Goal: Information Seeking & Learning: Learn about a topic

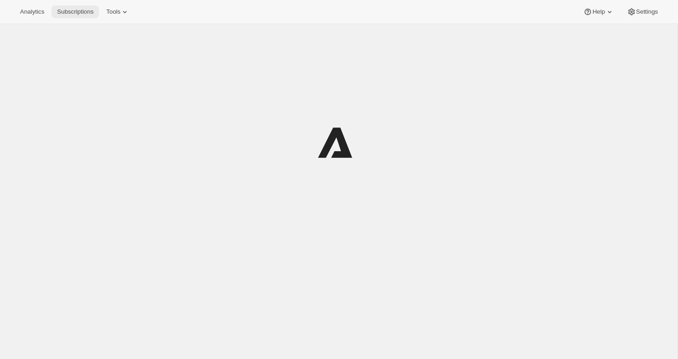
click at [67, 5] on button "Subscriptions" at bounding box center [74, 11] width 47 height 13
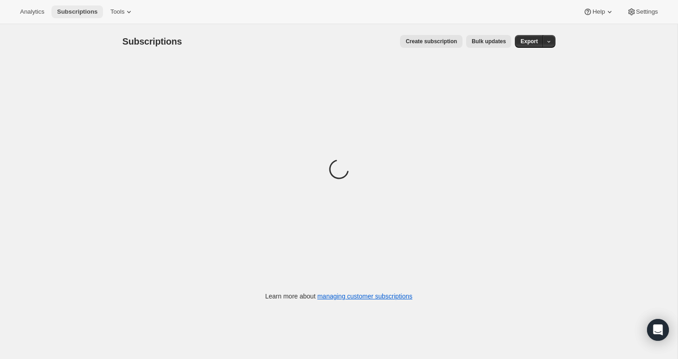
click at [90, 15] on button "Subscriptions" at bounding box center [76, 11] width 51 height 13
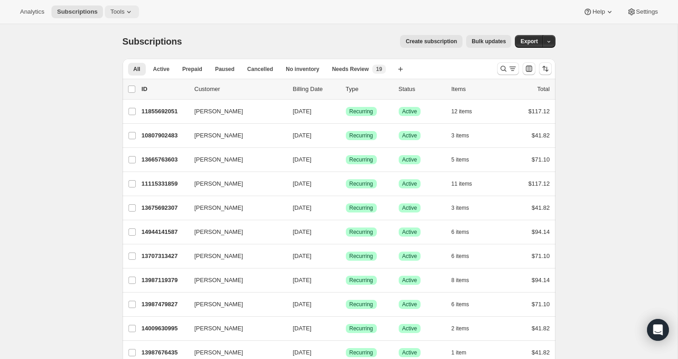
click at [128, 10] on icon at bounding box center [128, 11] width 9 height 9
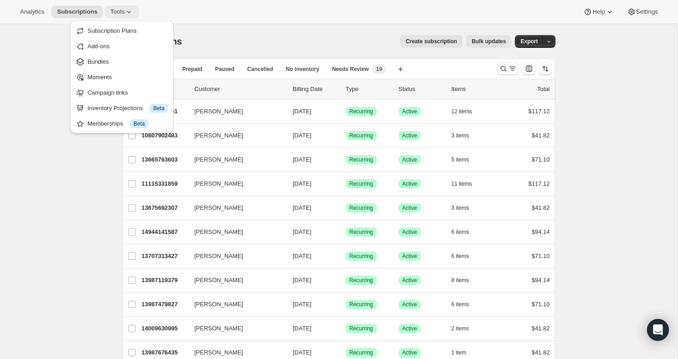
click at [128, 10] on icon at bounding box center [128, 11] width 9 height 9
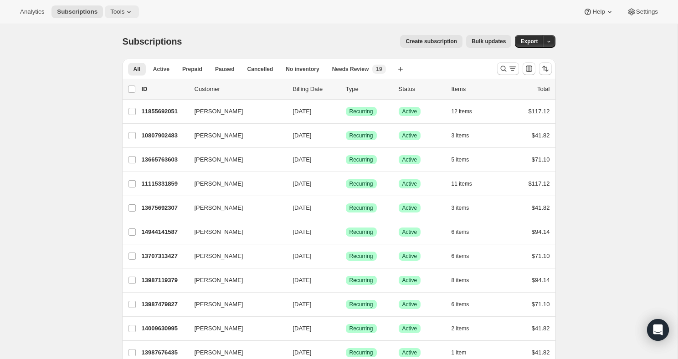
click at [119, 14] on span "Tools" at bounding box center [117, 11] width 14 height 7
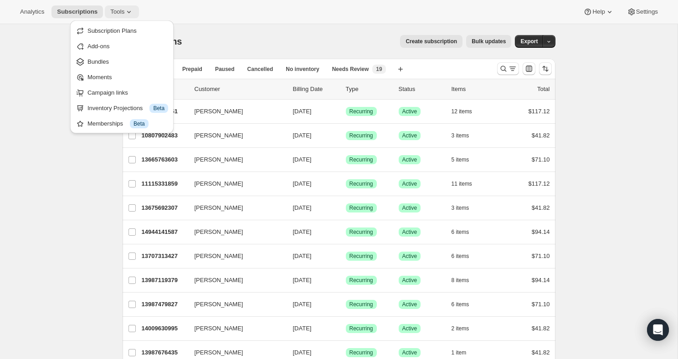
click at [119, 14] on span "Tools" at bounding box center [117, 11] width 14 height 7
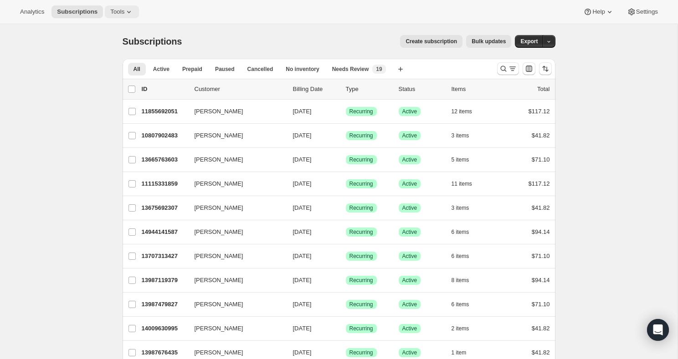
click at [127, 10] on button "Tools" at bounding box center [122, 11] width 34 height 13
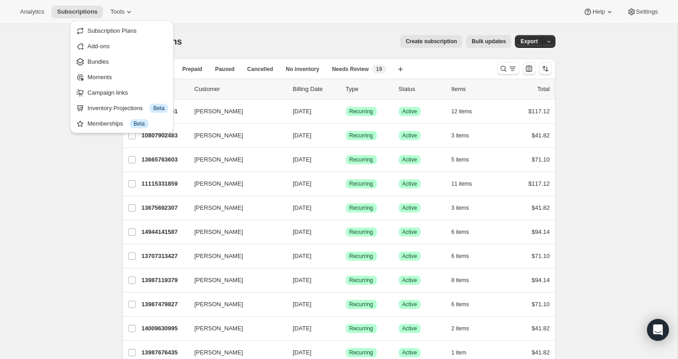
click at [14, 10] on div "Analytics Subscriptions Tools Help Settings" at bounding box center [339, 12] width 678 height 24
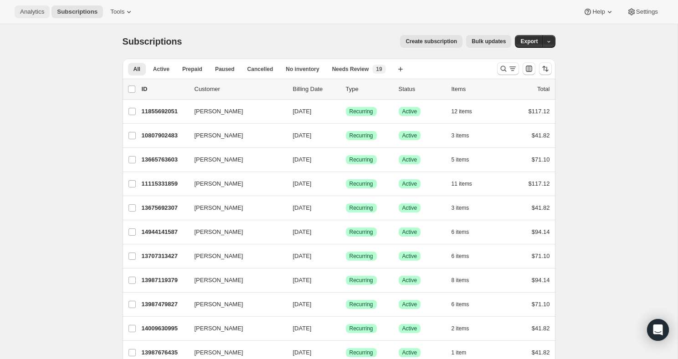
click at [37, 10] on span "Analytics" at bounding box center [32, 11] width 24 height 7
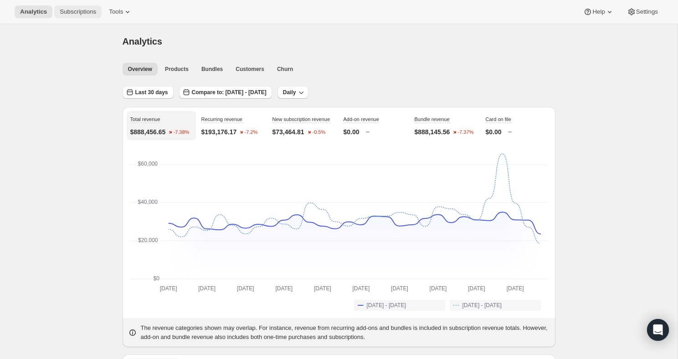
click at [76, 6] on button "Subscriptions" at bounding box center [77, 11] width 47 height 13
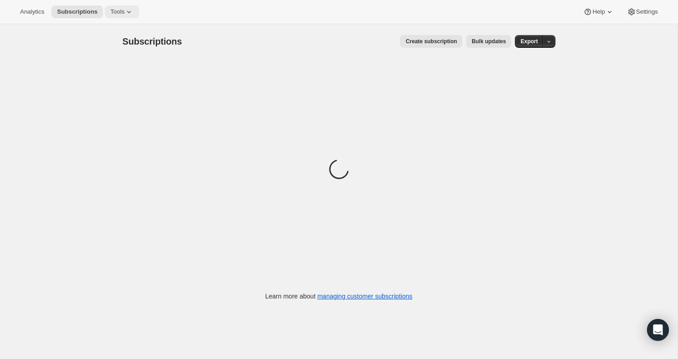
click at [120, 15] on span "Tools" at bounding box center [117, 11] width 14 height 7
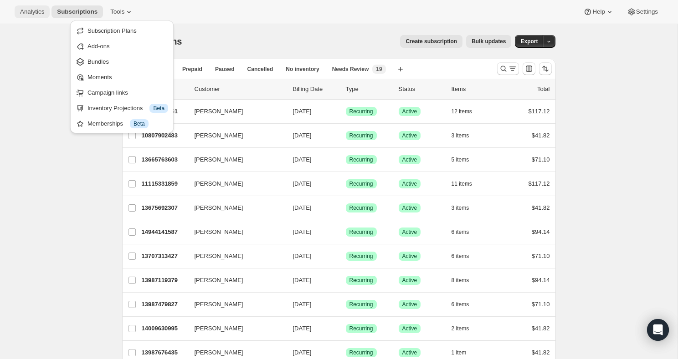
click at [29, 12] on span "Analytics" at bounding box center [32, 11] width 24 height 7
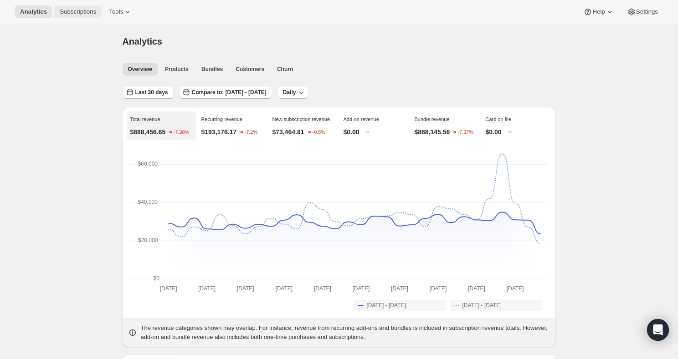
click at [75, 17] on button "Subscriptions" at bounding box center [77, 11] width 47 height 13
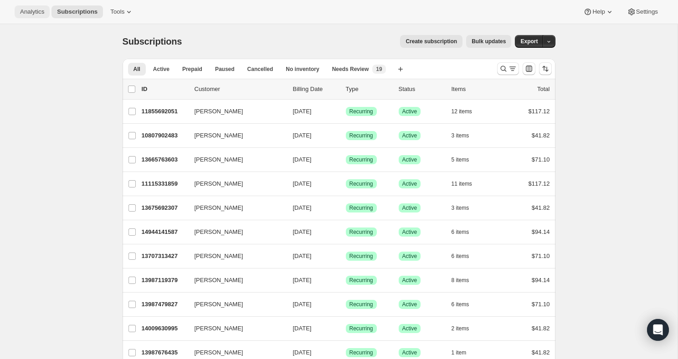
click at [26, 11] on span "Analytics" at bounding box center [32, 11] width 24 height 7
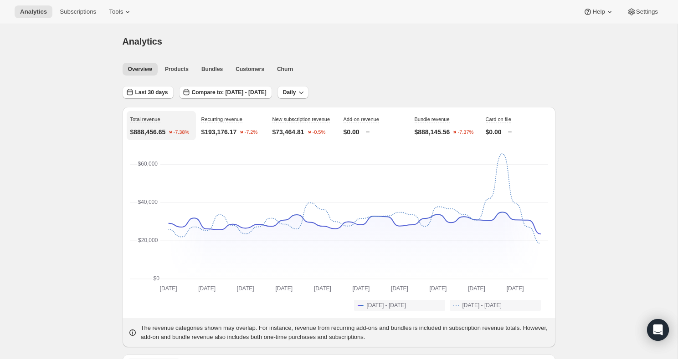
click at [231, 132] on p "$193,176.17" at bounding box center [219, 132] width 36 height 9
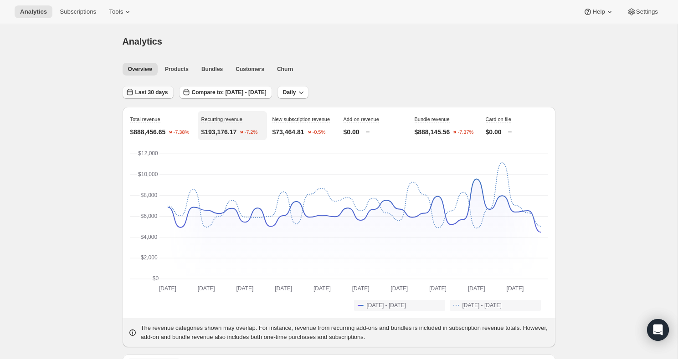
click at [154, 91] on span "Last 30 days" at bounding box center [151, 92] width 33 height 7
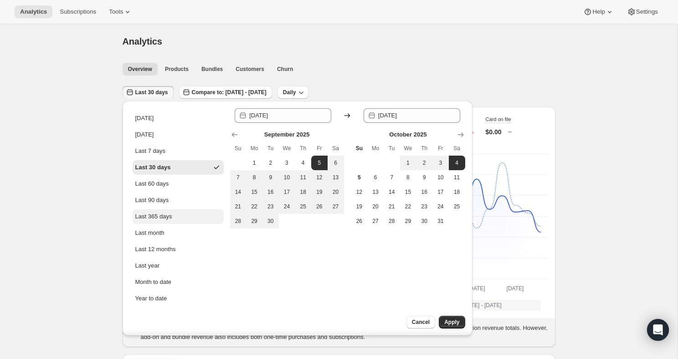
click at [172, 219] on div "Last 365 days" at bounding box center [153, 216] width 37 height 9
type input "[DATE]"
click at [448, 312] on div "Since [DATE] Until 2025-10-[DATE] Mo Tu We Th Fr Sa 1 2 3 4 5 6 7 8 9 10 11 12 …" at bounding box center [347, 218] width 235 height 221
click at [448, 318] on button "Apply" at bounding box center [452, 322] width 26 height 13
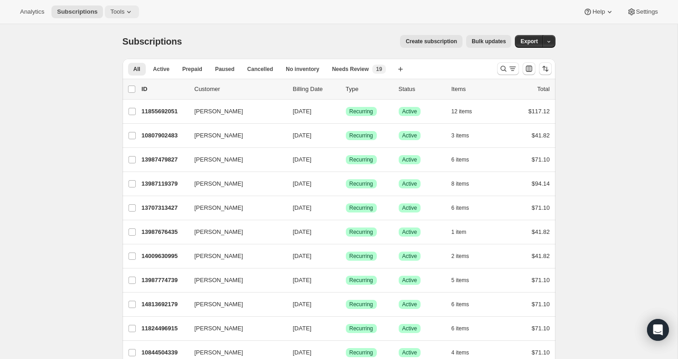
click at [124, 13] on span "Tools" at bounding box center [117, 11] width 14 height 7
